Goal: Transaction & Acquisition: Purchase product/service

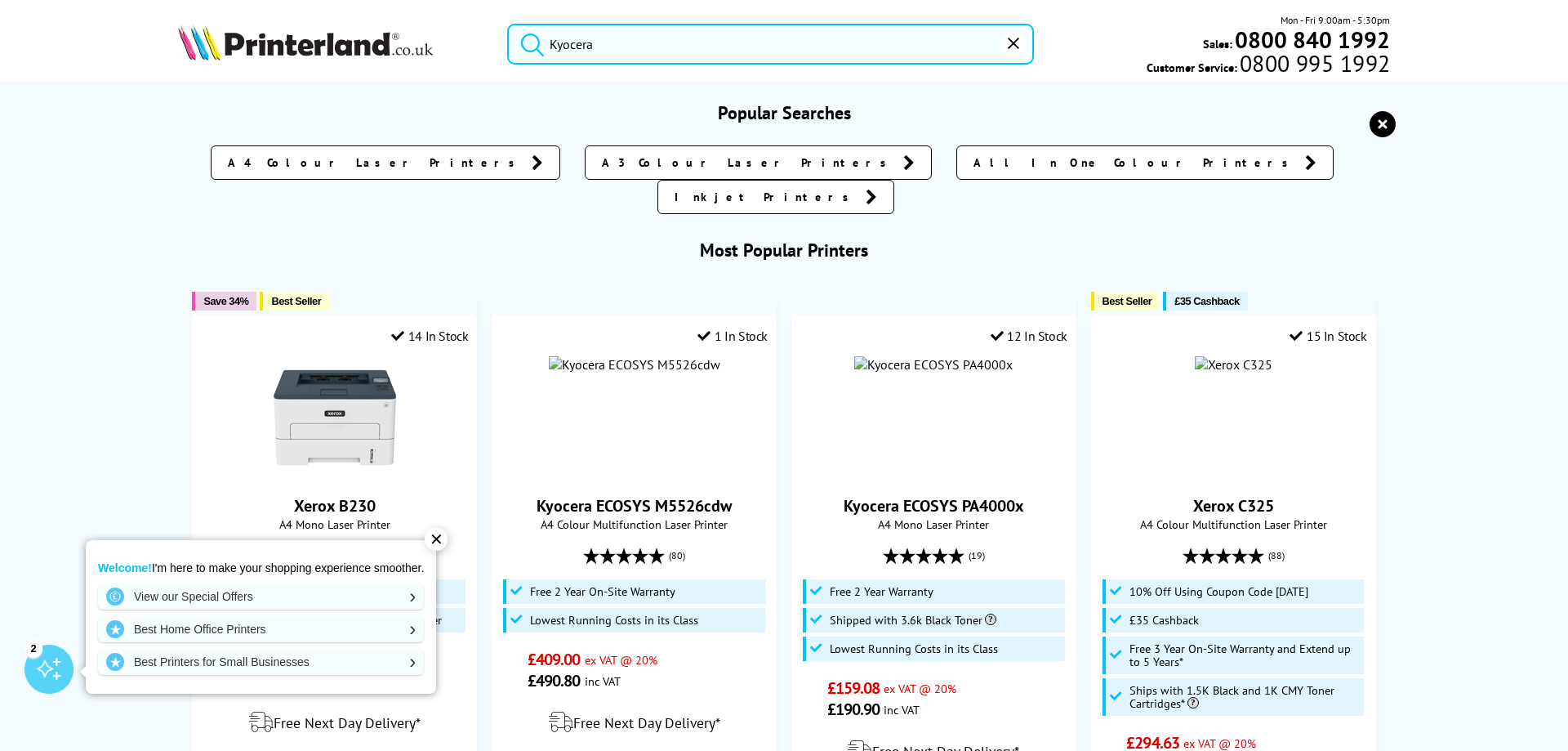
click at [619, 41] on input "Kyocera" at bounding box center [770, 44] width 527 height 41
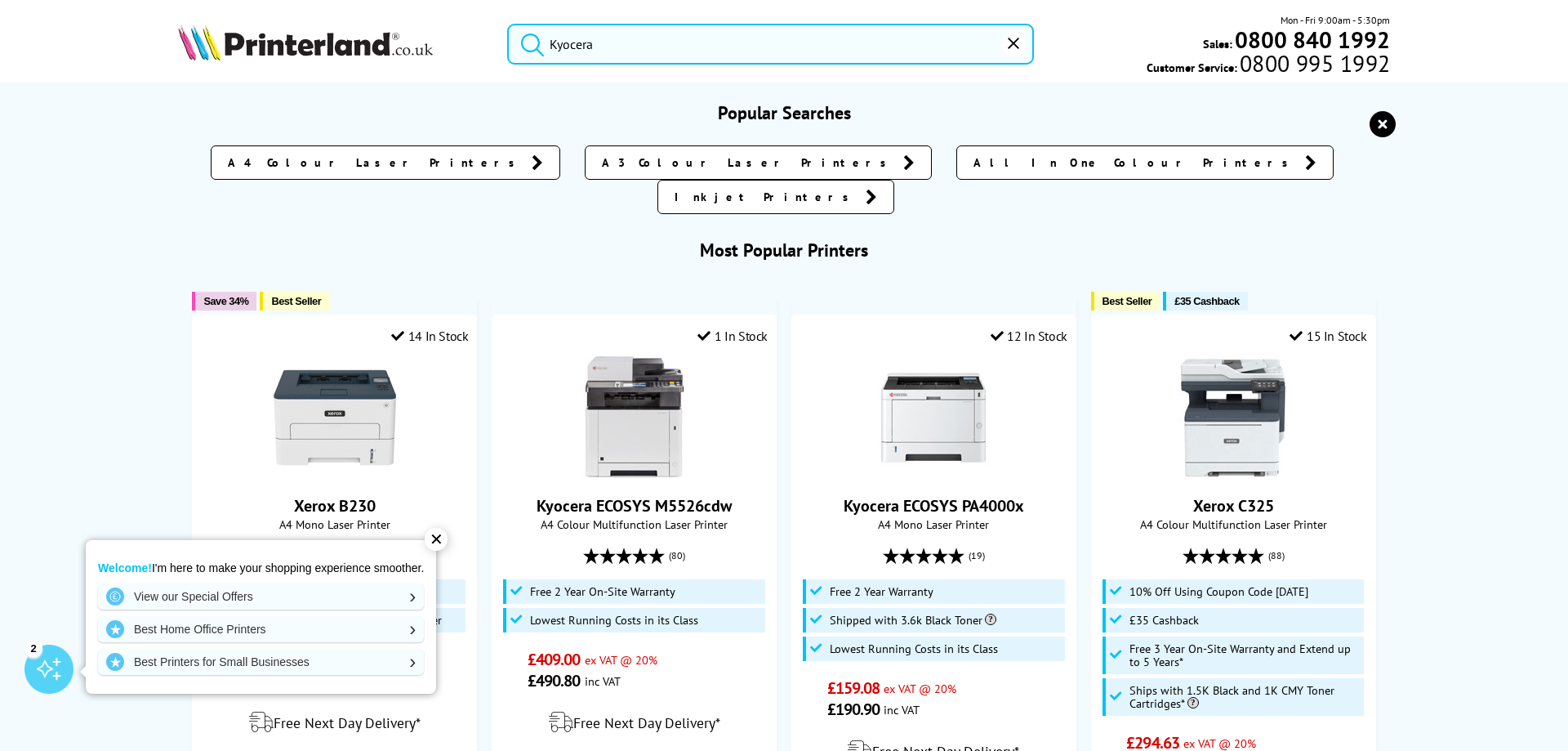
click at [620, 45] on input "Kyocera" at bounding box center [770, 44] width 527 height 41
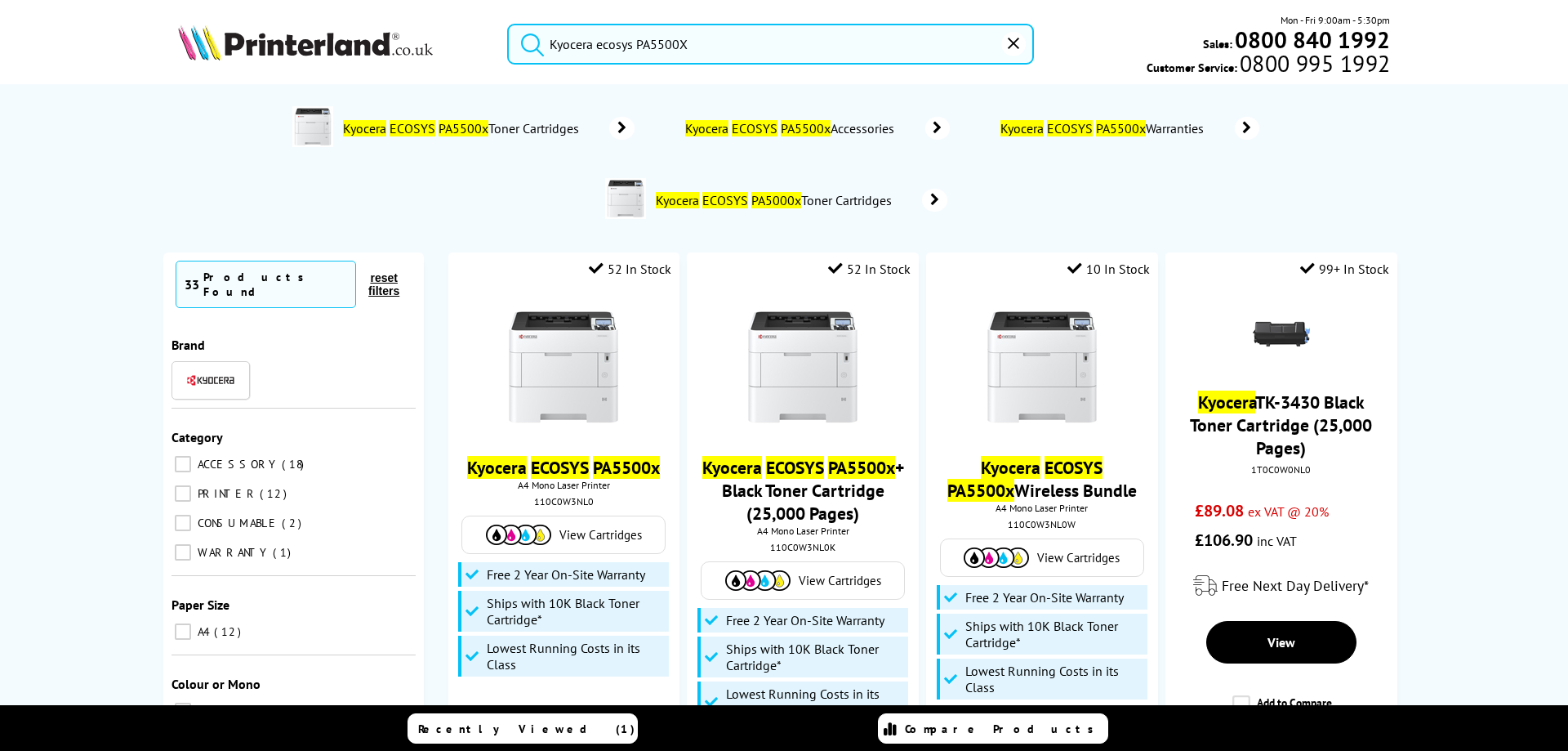
type input "Kyocera ecosys PA5500X"
click at [508, 24] on button "submit" at bounding box center [528, 41] width 41 height 36
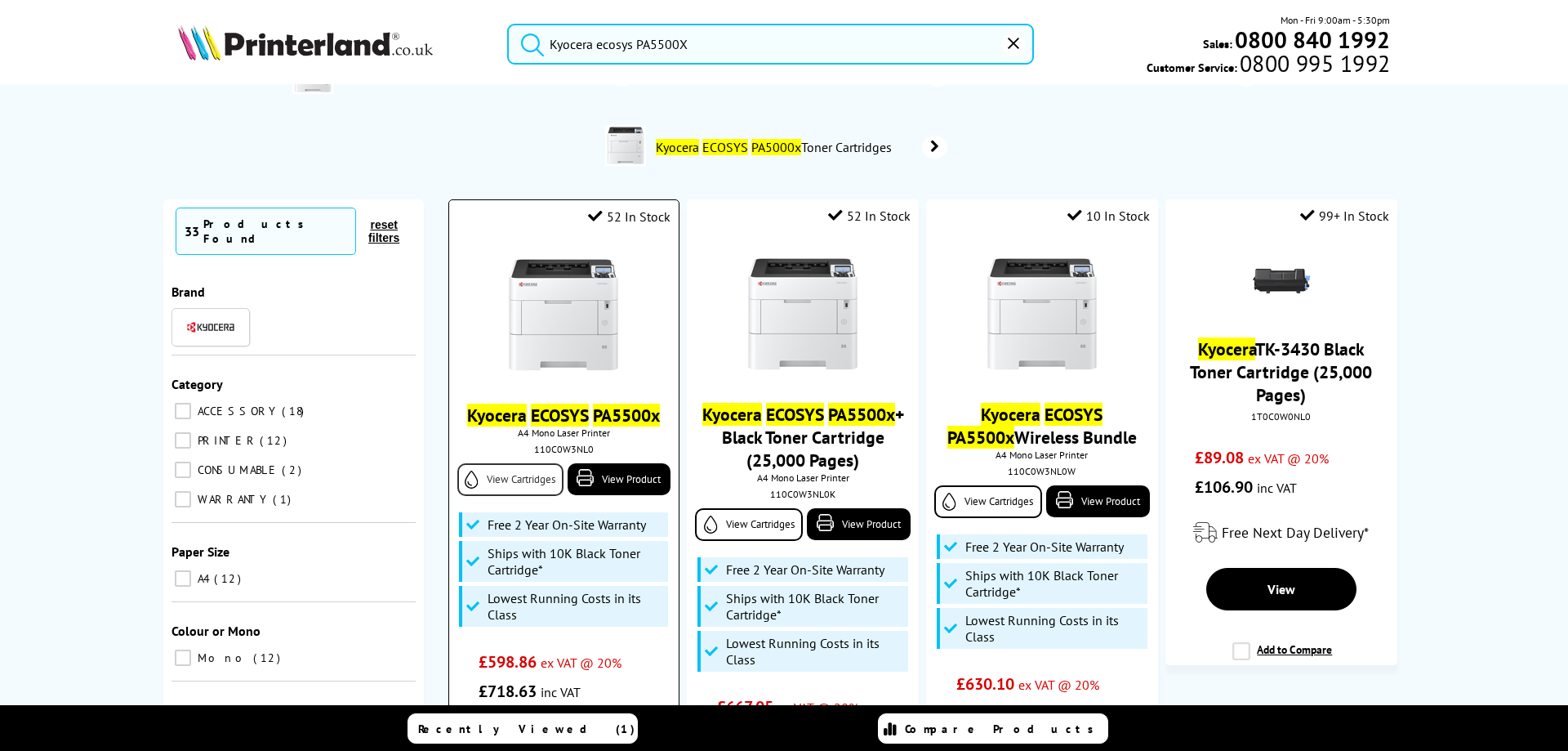
scroll to position [81, 0]
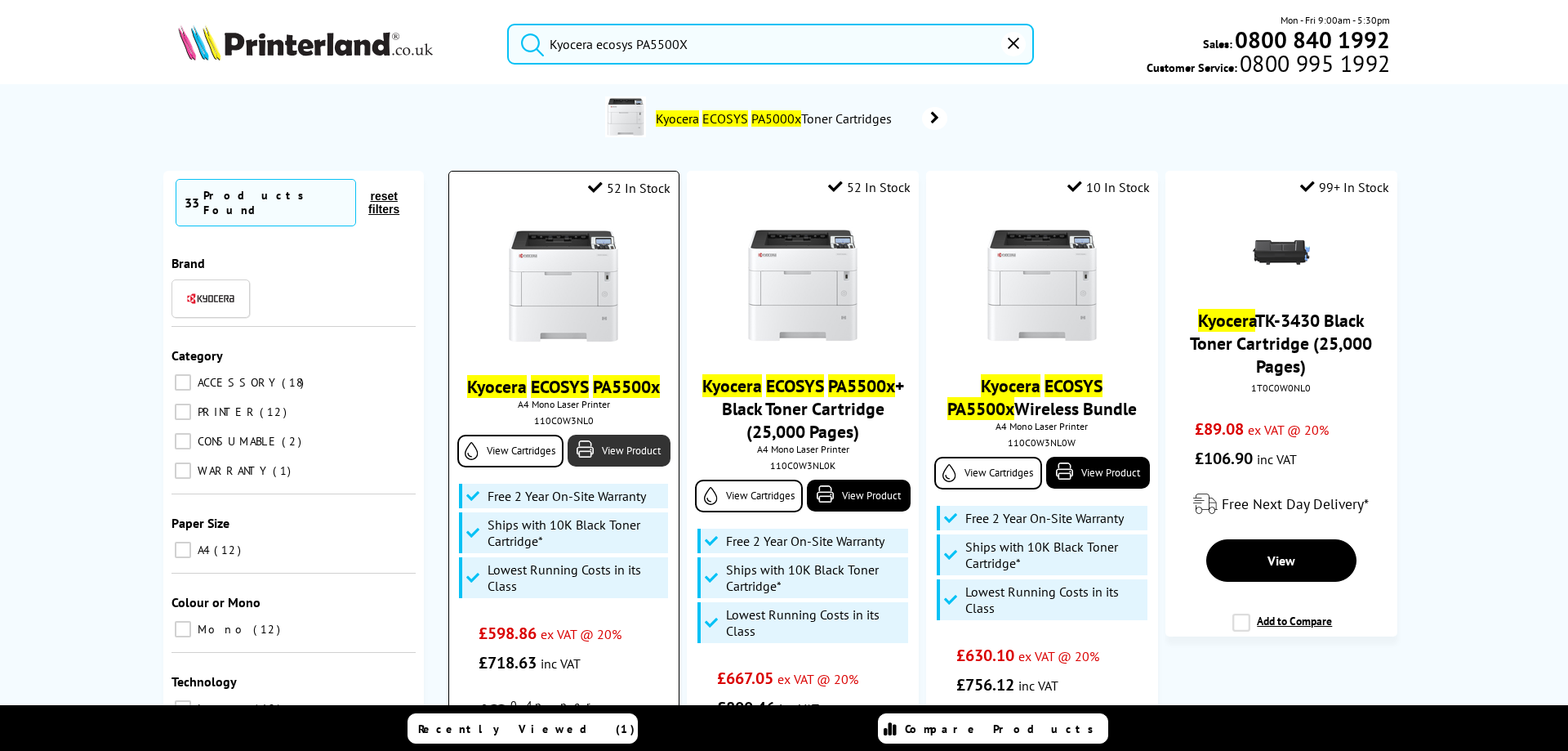
click at [591, 453] on link "View Product" at bounding box center [619, 451] width 103 height 32
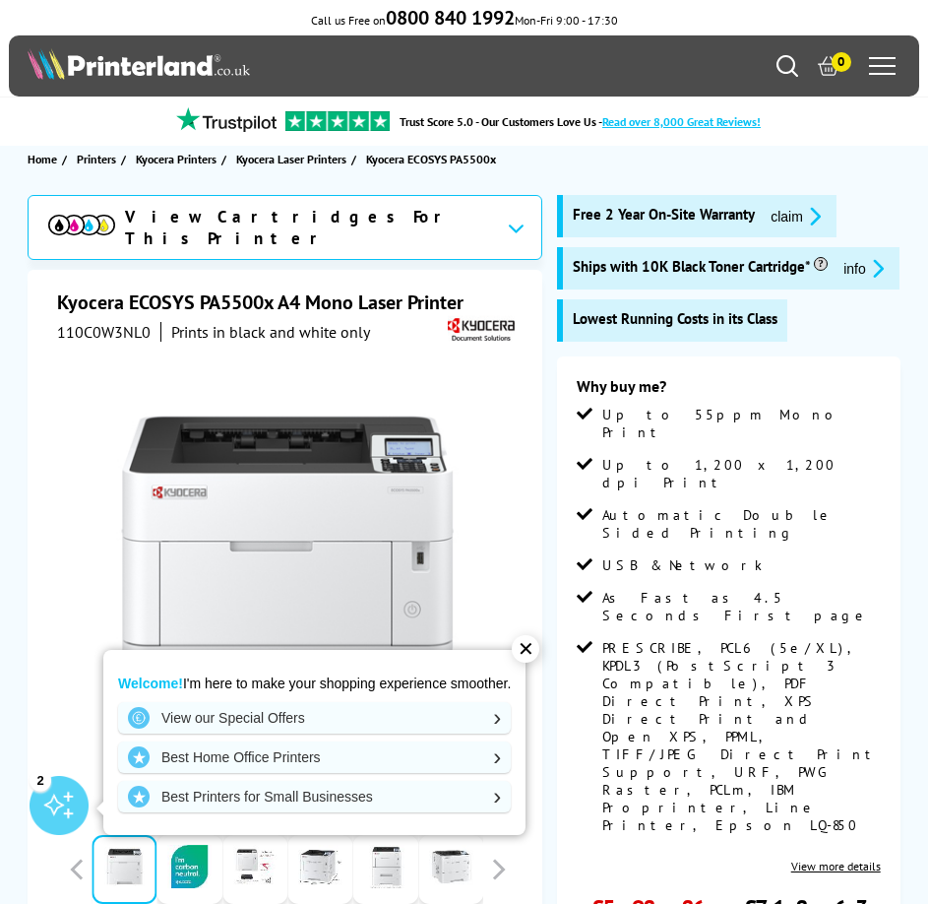
click at [527, 648] on div "✕" at bounding box center [526, 649] width 28 height 28
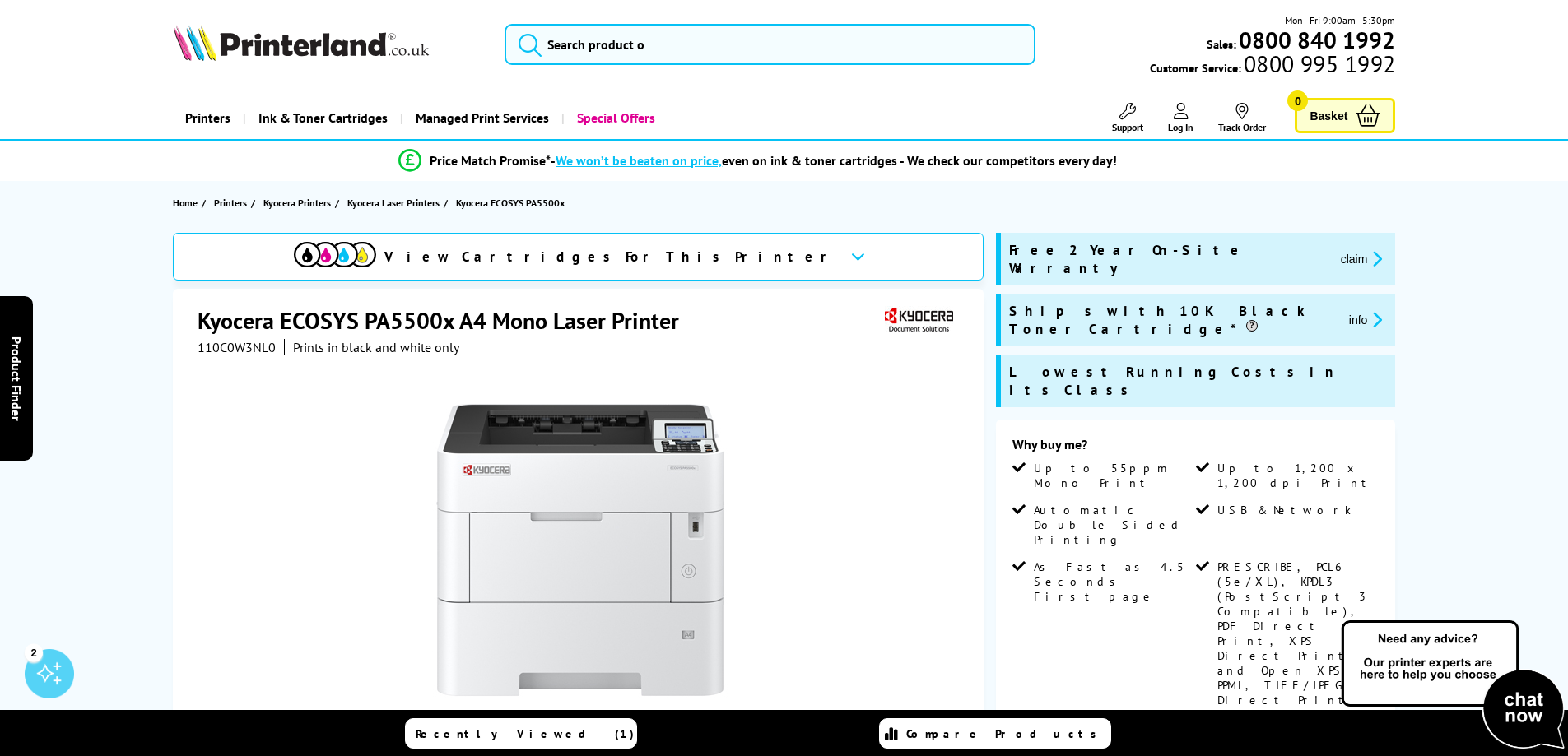
click at [1336, 249] on button "claim" at bounding box center [1362, 258] width 52 height 19
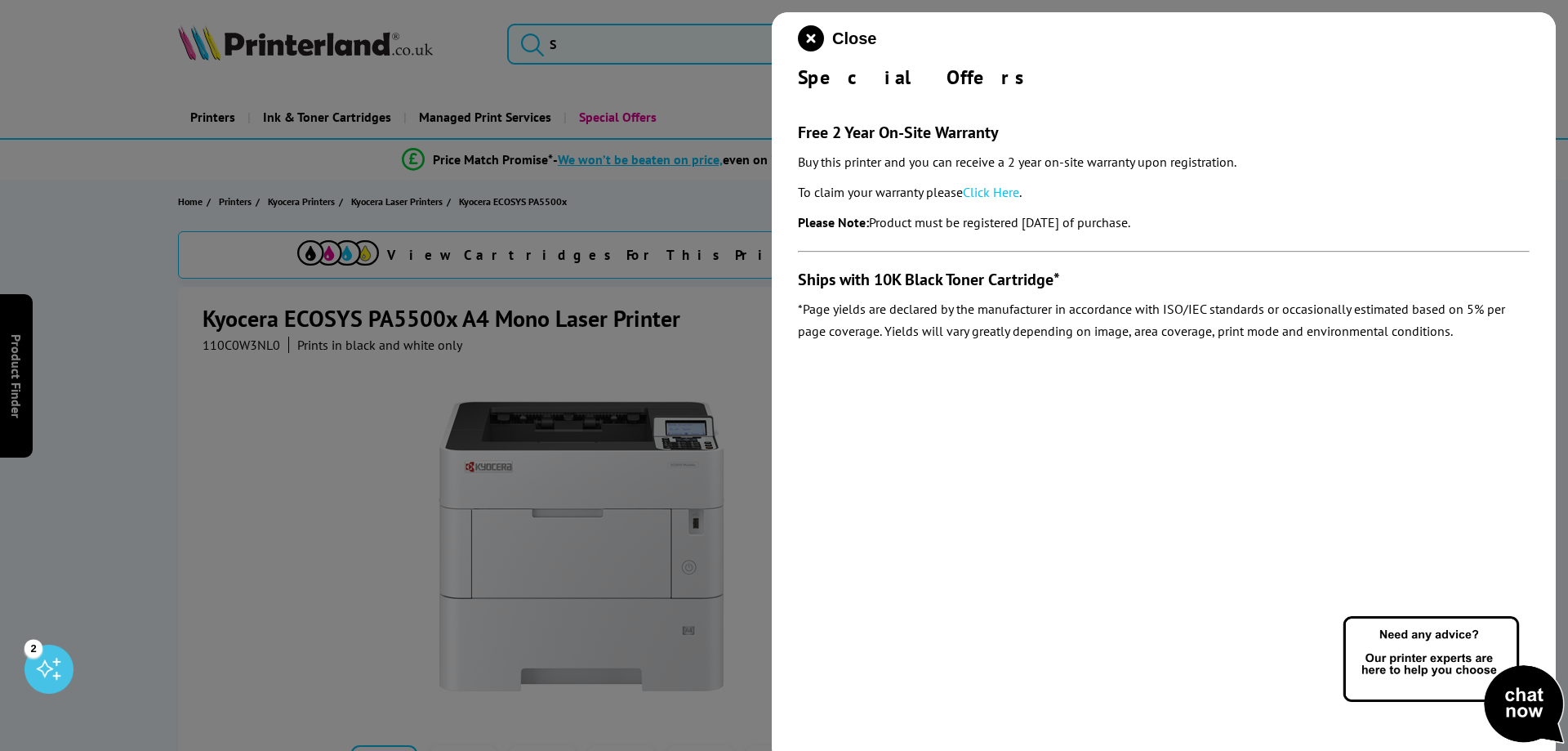
click at [981, 196] on link "Click Here" at bounding box center [991, 193] width 56 height 17
